Goal: Task Accomplishment & Management: Complete application form

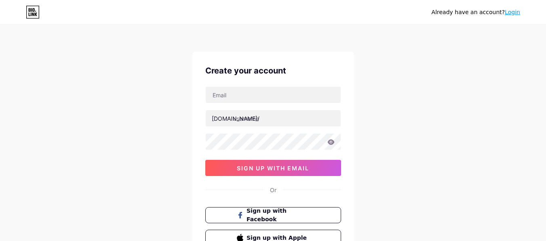
click at [238, 106] on div "[DOMAIN_NAME]/ 0cAFcWeA4vJ83uYKogRVI6iCFUegQlYeOyF5g4zGw4nLU38_ptkda08Tui_-a3db…" at bounding box center [273, 131] width 136 height 90
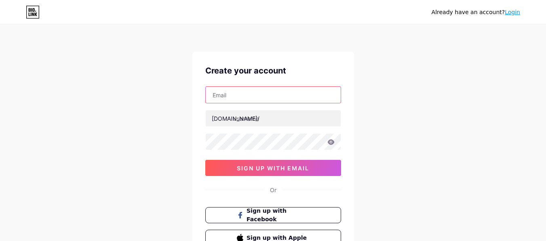
click at [241, 97] on input "text" at bounding box center [273, 95] width 135 height 16
type input "[EMAIL_ADDRESS][DOMAIN_NAME]"
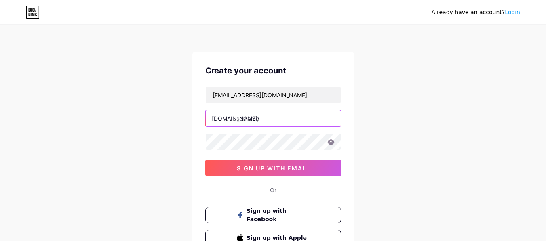
click at [260, 117] on input "text" at bounding box center [273, 118] width 135 height 16
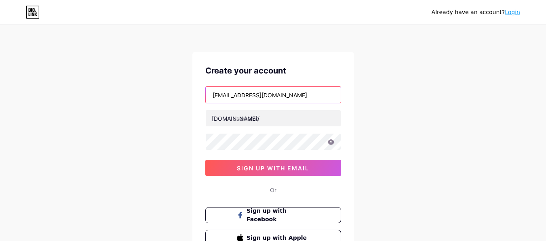
click at [220, 101] on input "[EMAIL_ADDRESS][DOMAIN_NAME]" at bounding box center [273, 95] width 135 height 16
click at [220, 100] on input "[EMAIL_ADDRESS][DOMAIN_NAME]" at bounding box center [273, 95] width 135 height 16
click at [221, 94] on input "[EMAIL_ADDRESS][DOMAIN_NAME]" at bounding box center [273, 95] width 135 height 16
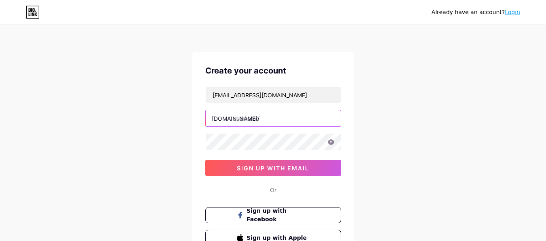
click at [265, 120] on input "text" at bounding box center [273, 118] width 135 height 16
paste input "hosersshoes"
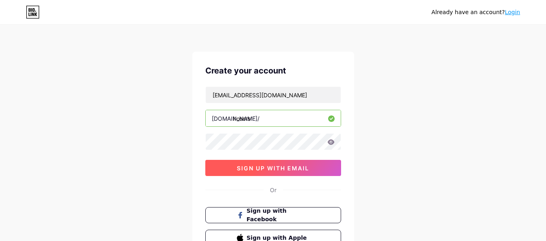
type input "hosers"
click at [257, 168] on span "sign up with email" at bounding box center [273, 168] width 72 height 7
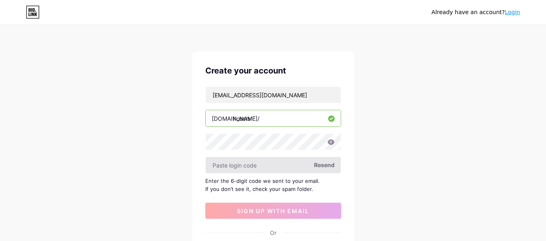
click at [248, 164] on input "text" at bounding box center [273, 165] width 135 height 16
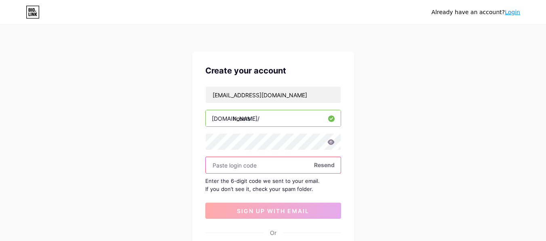
paste input "483504"
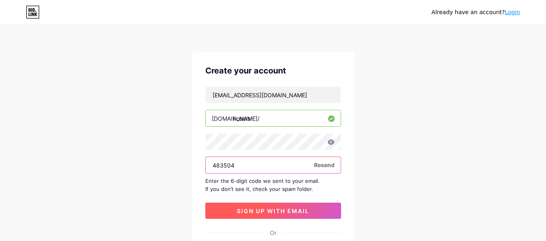
type input "483504"
click at [248, 208] on span "sign up with email" at bounding box center [273, 211] width 72 height 7
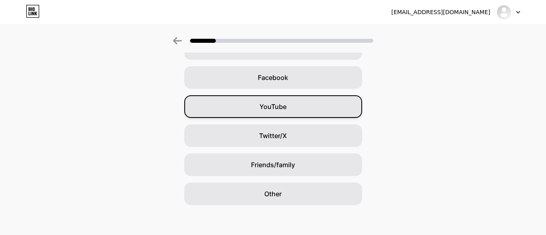
scroll to position [113, 0]
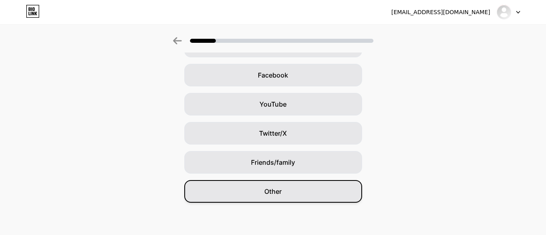
click at [272, 192] on span "Other" at bounding box center [272, 192] width 17 height 10
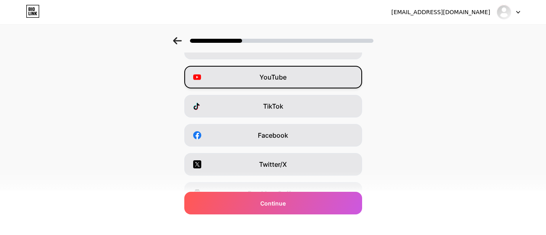
scroll to position [153, 0]
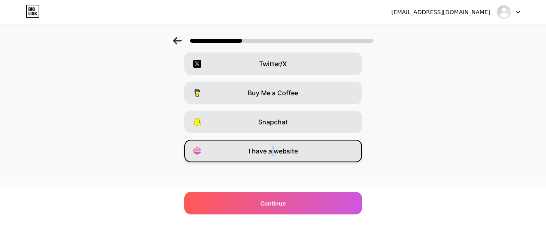
click at [275, 153] on span "I have a website" at bounding box center [272, 151] width 49 height 10
click at [316, 147] on div "I have a website" at bounding box center [273, 151] width 178 height 23
click at [306, 145] on div "I have a website" at bounding box center [273, 151] width 178 height 23
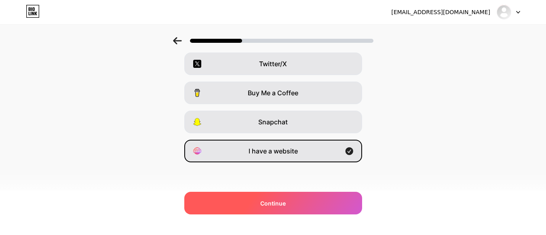
click at [279, 211] on div "Continue" at bounding box center [273, 203] width 178 height 23
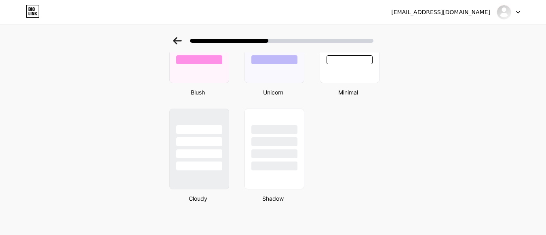
scroll to position [654, 0]
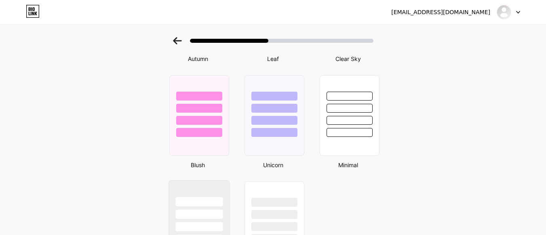
click at [217, 201] on div at bounding box center [198, 201] width 47 height 9
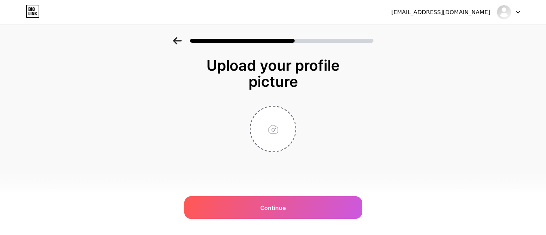
scroll to position [0, 0]
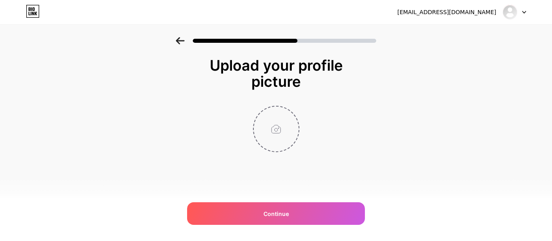
click at [280, 124] on input "file" at bounding box center [276, 129] width 45 height 45
type input "C:\fakepath\hosers logo.jpg"
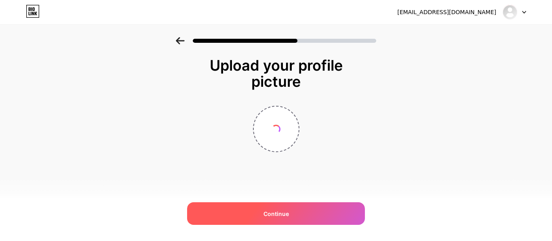
click at [244, 209] on div "Continue" at bounding box center [276, 213] width 178 height 23
click at [269, 212] on span "Continue" at bounding box center [275, 214] width 25 height 8
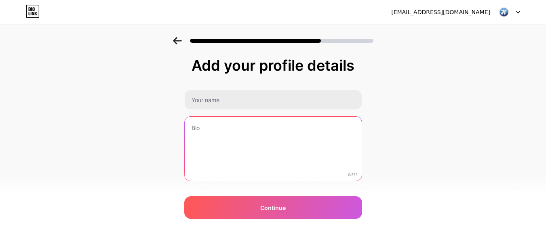
click at [222, 144] on textarea at bounding box center [273, 149] width 177 height 65
click at [236, 166] on textarea at bounding box center [272, 149] width 178 height 66
paste textarea "Hosers creates eco-friendly footwear designed for active lifestyles. Born from …"
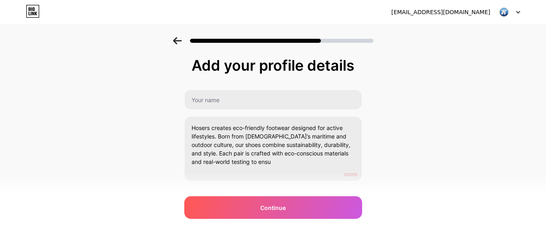
click at [236, 110] on div "Hosers creates eco-friendly footwear designed for active lifestyles. Born from …" at bounding box center [273, 136] width 178 height 92
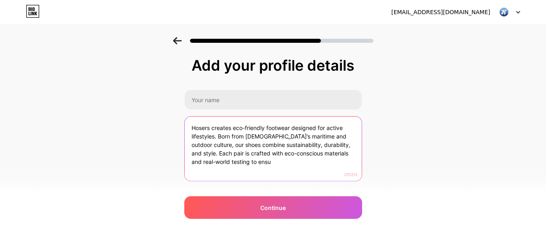
click at [205, 128] on textarea "Hosers creates eco-friendly footwear designed for active lifestyles. Born from …" at bounding box center [273, 149] width 177 height 65
click at [205, 128] on textarea "Hosers creates eco-friendly footwear designed for active lifestyles. Born from …" at bounding box center [272, 149] width 178 height 66
type textarea "c creates eco-friendly footwear designed for active lifestyles. Born from [DEMO…"
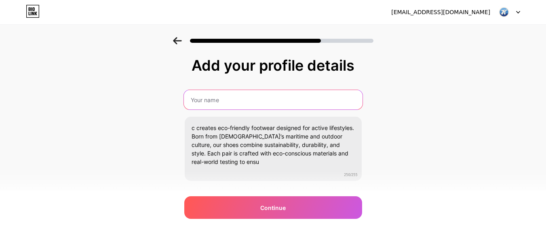
click at [215, 99] on input "text" at bounding box center [272, 99] width 178 height 19
paste input "Hosers creates eco-friendly footwear designed for active lifestyles. Born from …"
type input "Hosers creates eco-friendly footwear designed for active lifestyles. Born from …"
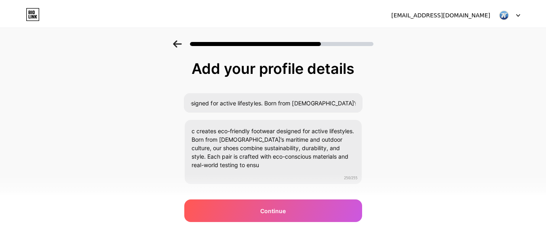
scroll to position [0, 0]
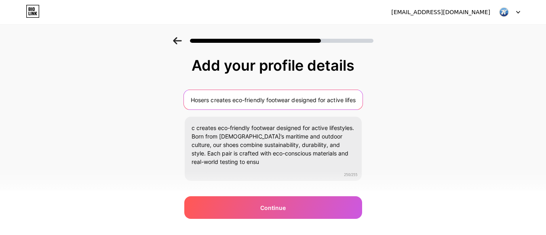
click at [232, 101] on input "Hosers creates eco-friendly footwear designed for active lifestyles. Born from …" at bounding box center [272, 99] width 178 height 19
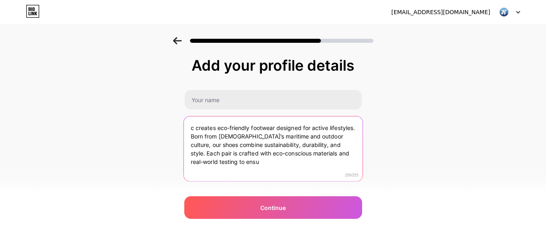
click at [241, 136] on textarea "c creates eco-friendly footwear designed for active lifestyles. Born from [DEMO…" at bounding box center [272, 149] width 178 height 66
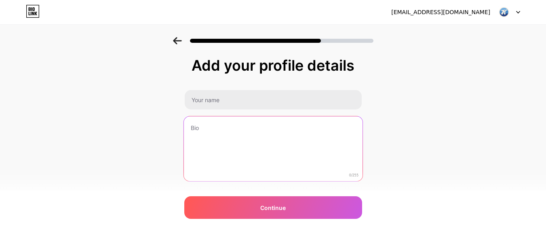
click at [226, 166] on textarea at bounding box center [272, 149] width 178 height 66
paste textarea "Hosers is a proud Canadian footwear brand dedicated to crafting durable, versat…"
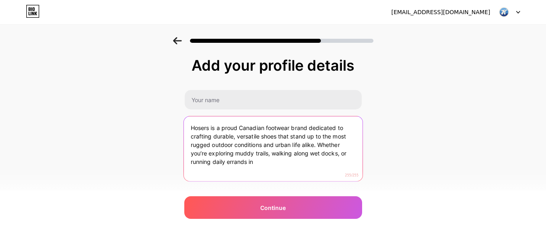
drag, startPoint x: 230, startPoint y: 159, endPoint x: 277, endPoint y: 166, distance: 47.6
click at [277, 166] on textarea "Hosers is a proud Canadian footwear brand dedicated to crafting durable, versat…" at bounding box center [272, 149] width 178 height 66
click at [199, 128] on textarea "Hosers is a proud Canadian footwear brand dedicated to crafting durable, versat…" at bounding box center [272, 149] width 178 height 66
type textarea "Hosers is a proud Canadian footwear brand dedicated to crafting durable, versat…"
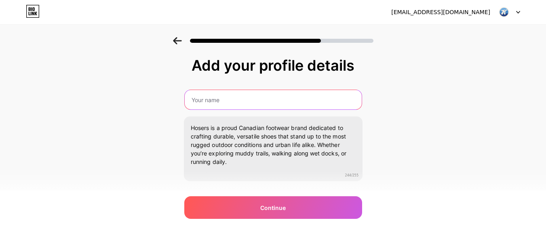
click at [210, 100] on input "text" at bounding box center [273, 99] width 177 height 19
paste input "Hosers"
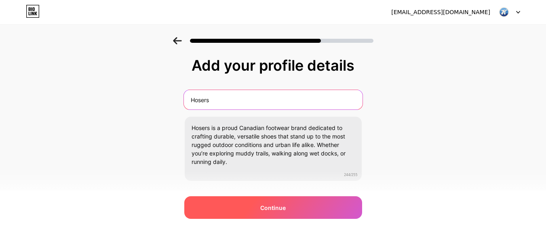
type input "Hosers"
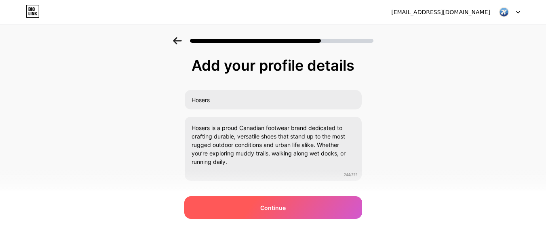
click at [244, 206] on div "Continue" at bounding box center [273, 207] width 178 height 23
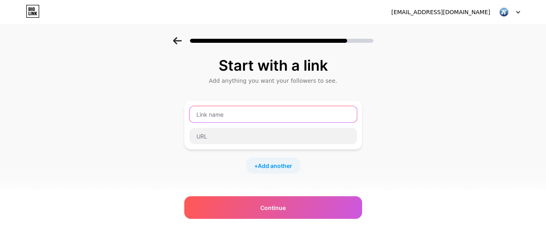
drag, startPoint x: 207, startPoint y: 119, endPoint x: 207, endPoint y: 131, distance: 12.1
click at [207, 120] on input "text" at bounding box center [272, 114] width 167 height 16
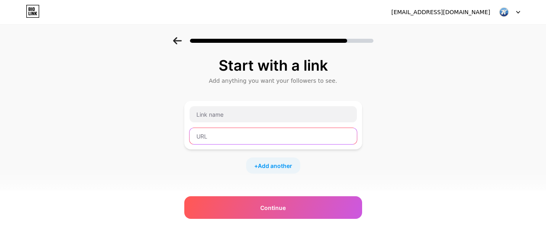
click at [208, 134] on input "text" at bounding box center [272, 136] width 167 height 16
click at [227, 126] on div at bounding box center [273, 125] width 168 height 39
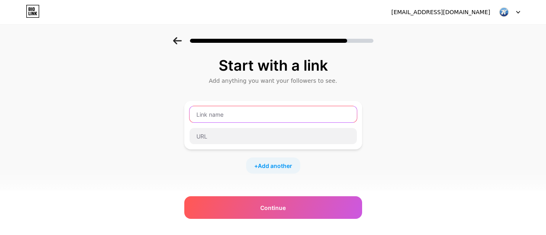
click at [222, 118] on input "text" at bounding box center [272, 114] width 167 height 16
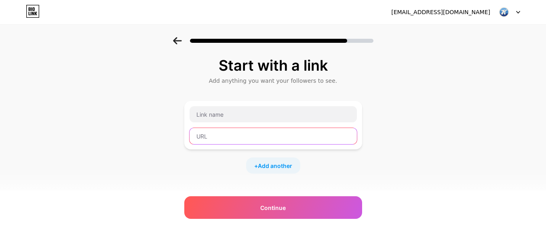
click at [222, 135] on input "text" at bounding box center [272, 136] width 167 height 16
paste input "[URL][DOMAIN_NAME]"
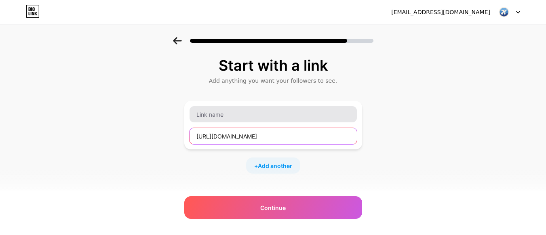
type input "[URL][DOMAIN_NAME]"
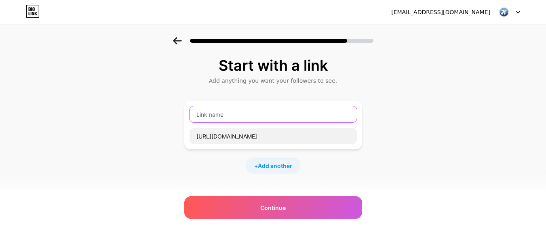
click at [220, 120] on input "text" at bounding box center [272, 114] width 167 height 16
type input "Website"
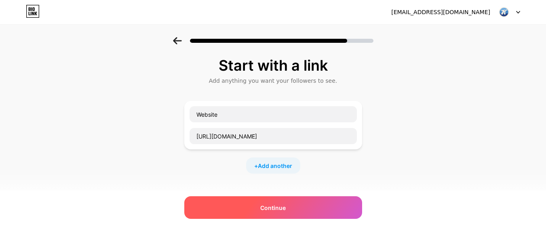
click at [250, 202] on div "Continue" at bounding box center [273, 207] width 178 height 23
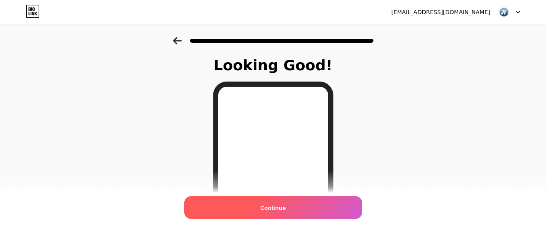
click at [281, 210] on span "Continue" at bounding box center [272, 208] width 25 height 8
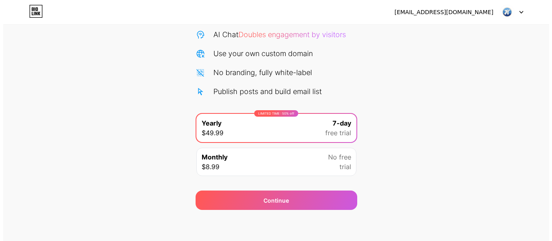
scroll to position [84, 0]
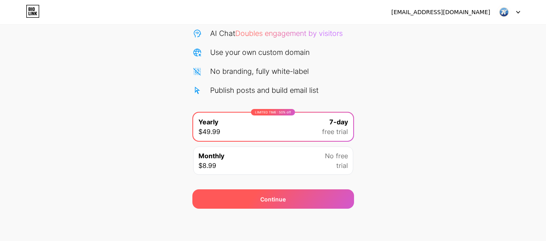
click at [259, 199] on div "Continue" at bounding box center [273, 198] width 162 height 19
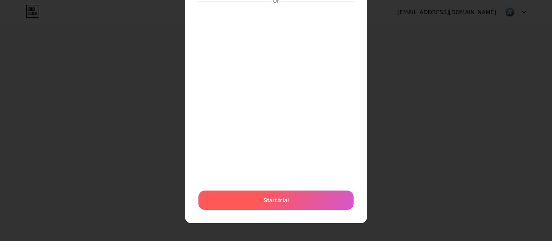
click at [259, 206] on div "Start trial" at bounding box center [275, 200] width 155 height 19
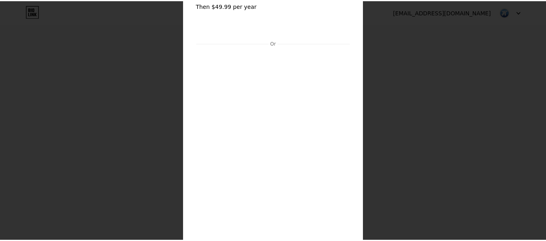
scroll to position [0, 0]
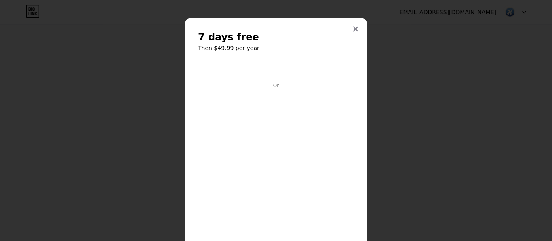
drag, startPoint x: 382, startPoint y: 59, endPoint x: 369, endPoint y: 46, distance: 18.8
click at [380, 56] on div at bounding box center [276, 120] width 552 height 241
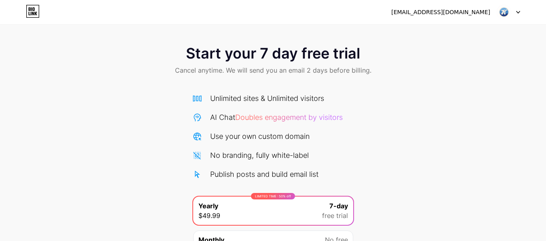
click at [510, 10] on img at bounding box center [503, 11] width 15 height 15
click at [265, 66] on span "Cancel anytime. We will send you an email 2 days before billing." at bounding box center [273, 70] width 196 height 10
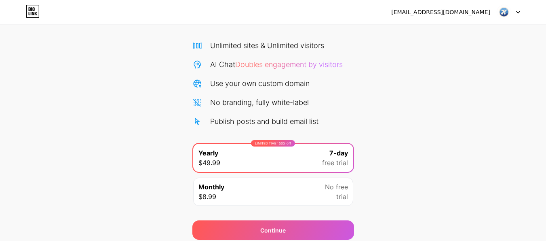
scroll to position [73, 0]
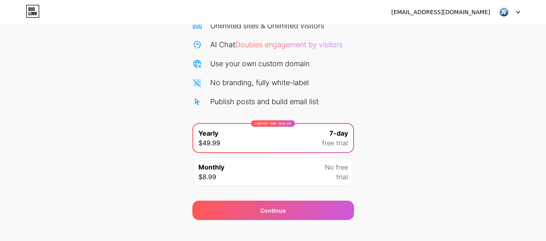
click at [249, 175] on div "Monthly $8.99 No free trial" at bounding box center [273, 172] width 160 height 28
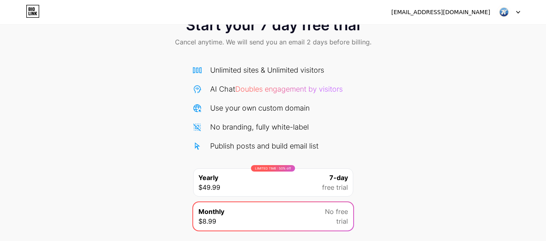
scroll to position [0, 0]
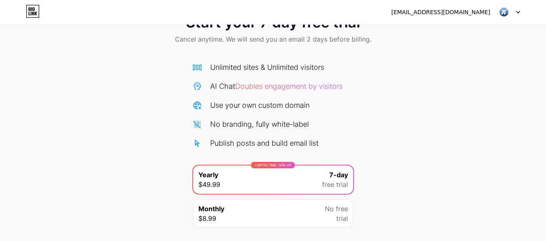
scroll to position [11, 0]
